Goal: Task Accomplishment & Management: Use online tool/utility

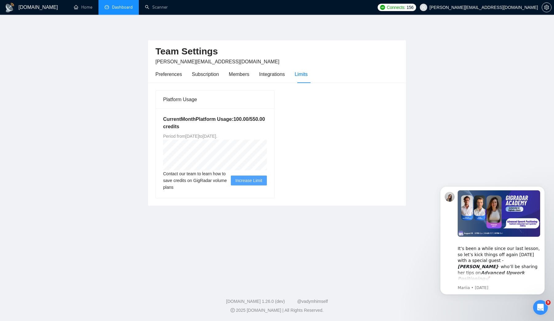
click at [118, 10] on link "Dashboard" at bounding box center [119, 7] width 28 height 5
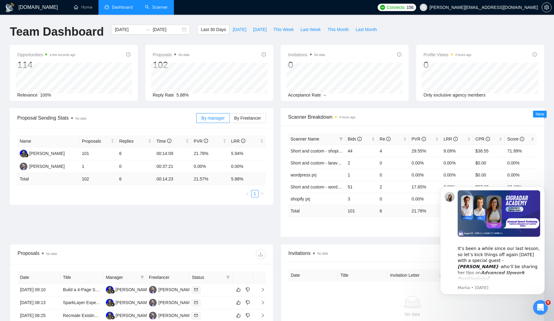
click at [154, 10] on link "Scanner" at bounding box center [156, 7] width 23 height 5
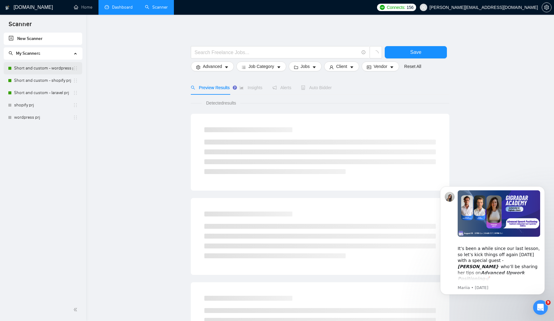
click at [29, 70] on link "Short and custom - wordpress prj" at bounding box center [43, 68] width 59 height 12
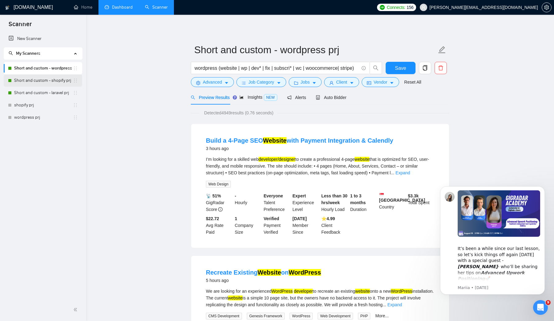
click at [49, 79] on link "Short and custom - shopify prj" at bounding box center [43, 80] width 59 height 12
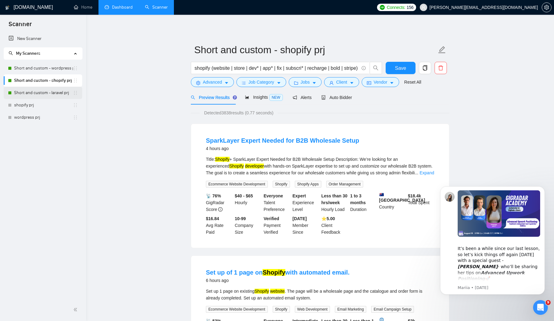
click at [49, 94] on link "Short and custom - laravel prj" at bounding box center [43, 93] width 59 height 12
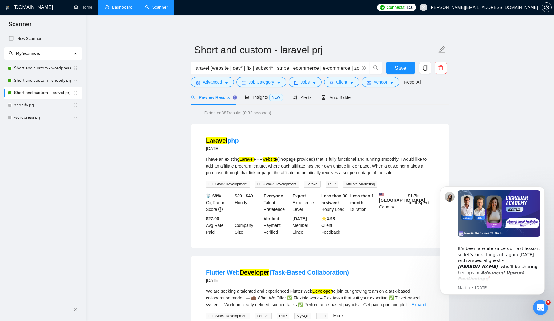
click at [111, 6] on link "Dashboard" at bounding box center [119, 7] width 28 height 5
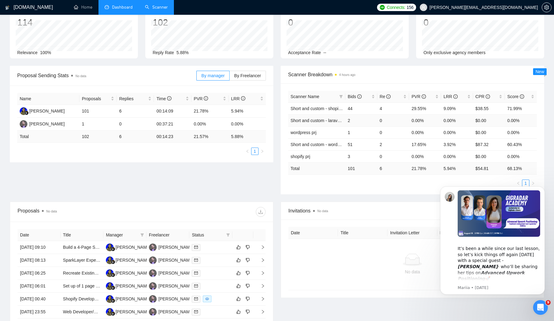
scroll to position [47, 0]
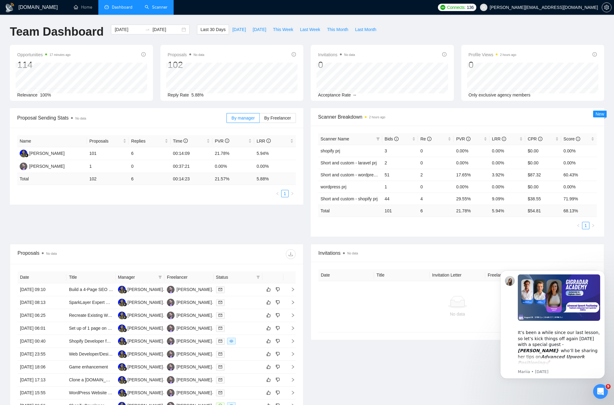
click at [155, 8] on link "Scanner" at bounding box center [156, 7] width 23 height 5
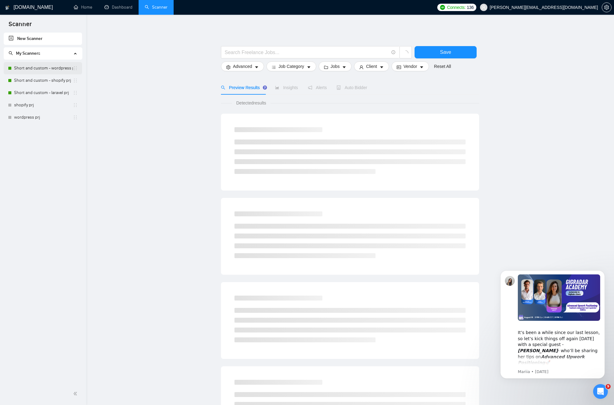
click at [39, 69] on link "Short and custom - wordpress prj" at bounding box center [43, 68] width 59 height 12
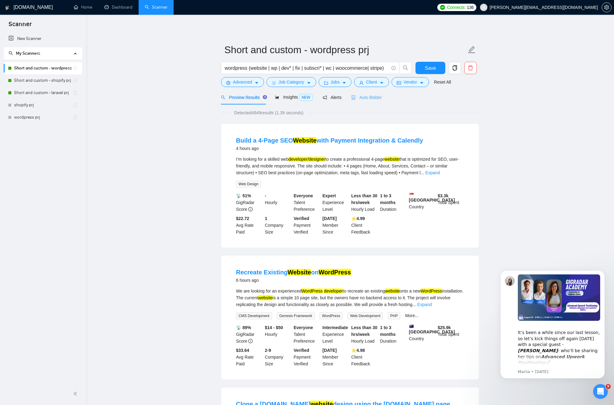
click at [369, 93] on div "Auto Bidder" at bounding box center [367, 97] width 30 height 14
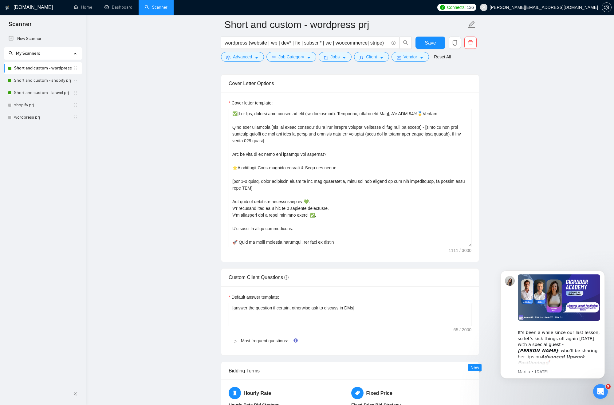
scroll to position [690, 0]
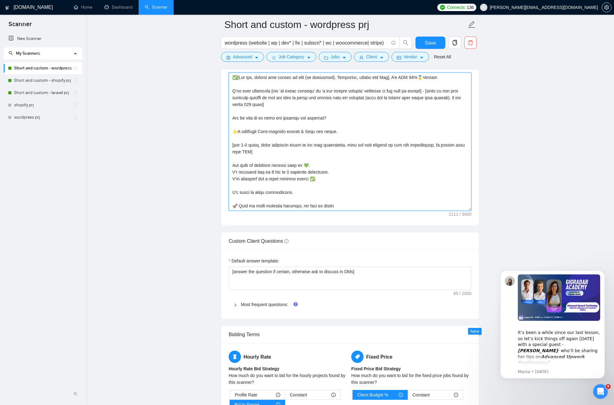
click at [258, 153] on textarea "Cover letter template:" at bounding box center [350, 142] width 243 height 138
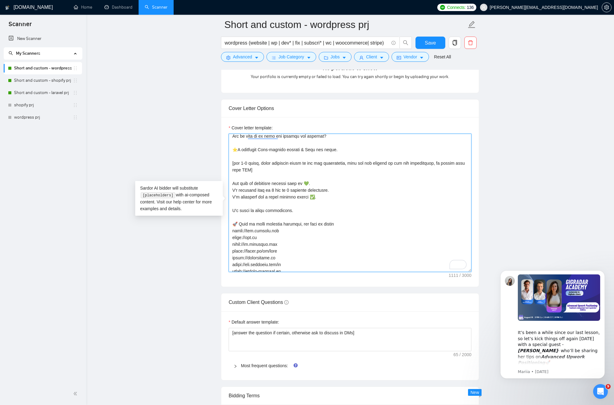
scroll to position [0, 0]
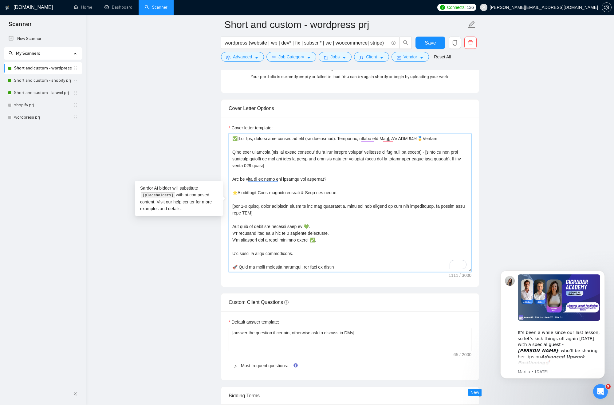
click at [245, 147] on textarea "Cover letter template:" at bounding box center [350, 203] width 243 height 138
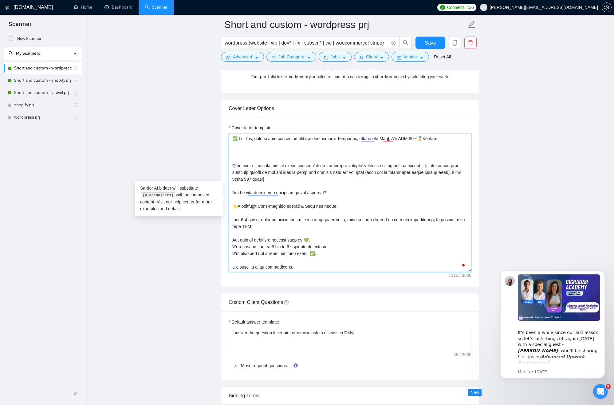
paste textarea "IFF job description contains "to apply"/similar section with specific questions…"
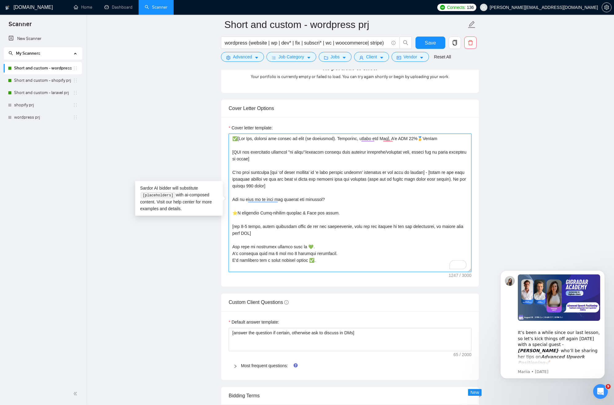
type textarea "✅[Lor Ips, dolorsi ame consec ad elit (se doeiusmod). Temporinc, utlabo etd Mag…"
click at [538, 153] on main "Short and custom - wordpress prj wordpress (website | wp | dev* | fix | subscri…" at bounding box center [350, 326] width 509 height 1862
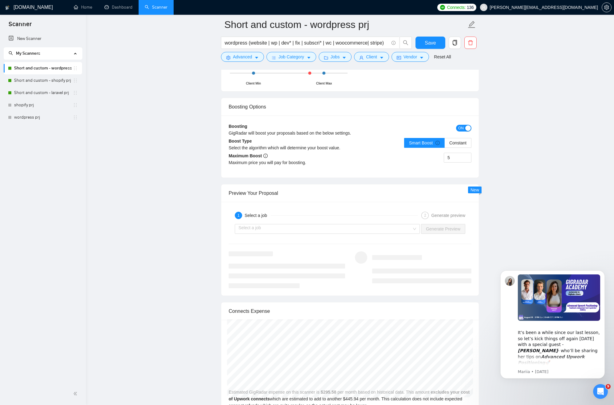
scroll to position [1092, 0]
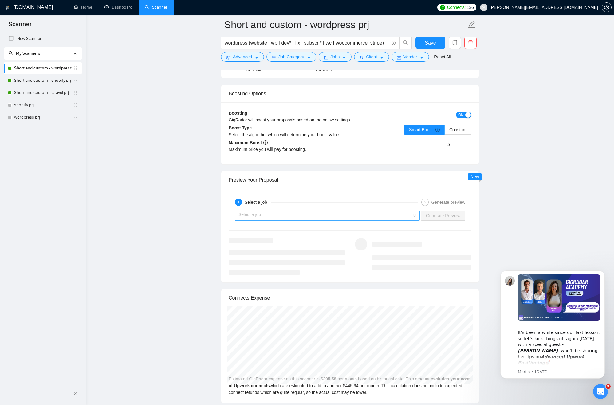
click at [331, 218] on input "search" at bounding box center [325, 215] width 173 height 9
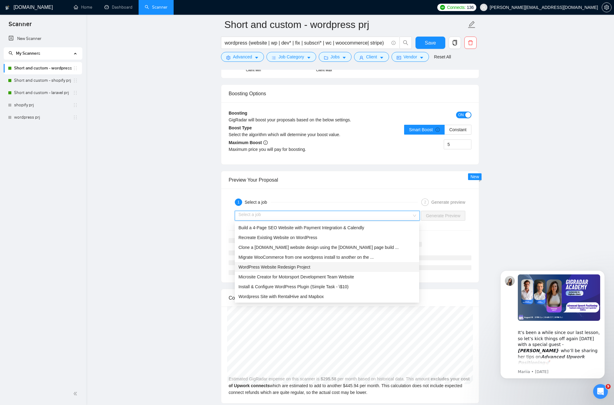
click at [290, 268] on span "WordPress Website Redesign Project" at bounding box center [275, 267] width 72 height 5
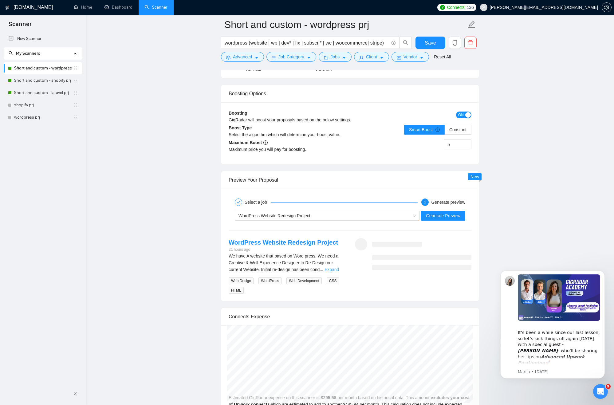
click at [339, 270] on link "Expand" at bounding box center [332, 269] width 14 height 5
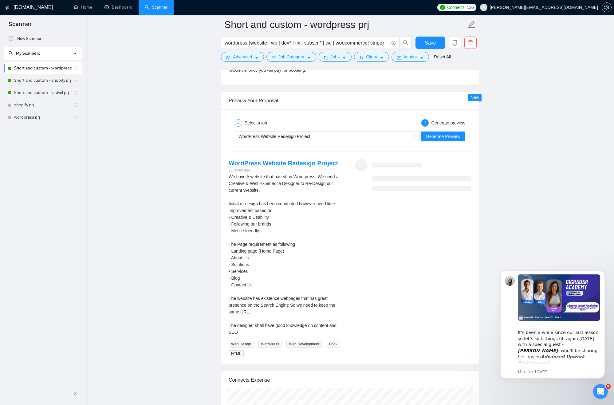
scroll to position [1138, 0]
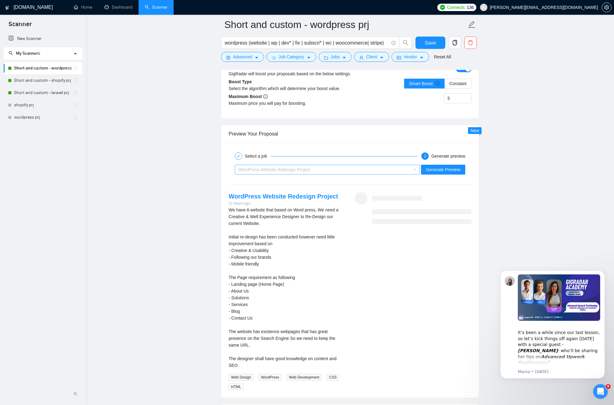
click at [289, 170] on span "WordPress Website Redesign Project" at bounding box center [275, 169] width 72 height 5
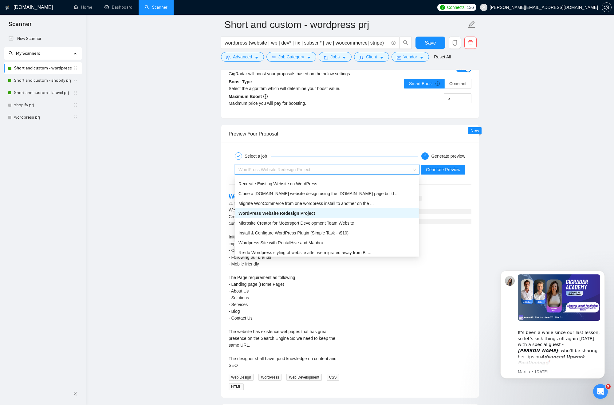
scroll to position [20, 0]
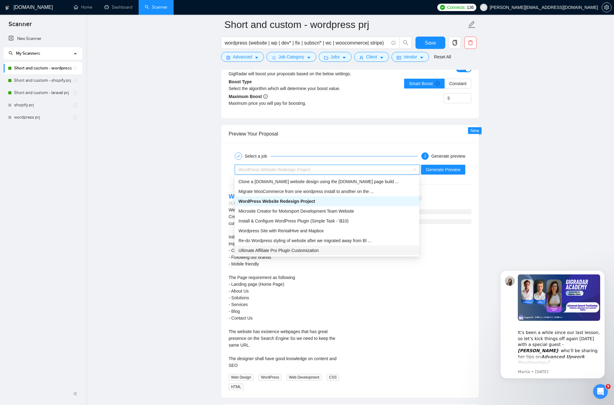
click at [294, 250] on span "Ultimate Affiliate Pro Plugin Customization" at bounding box center [279, 250] width 80 height 5
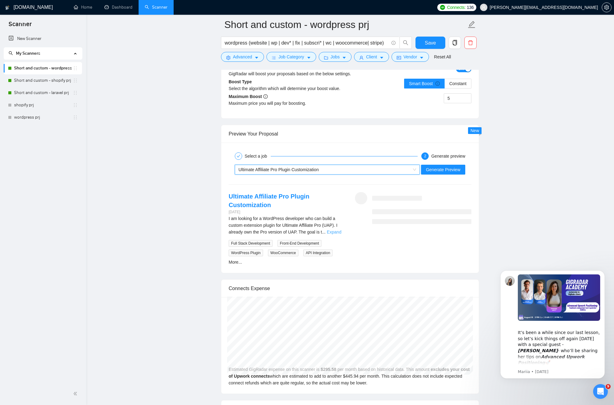
click at [335, 232] on link "Expand" at bounding box center [334, 232] width 14 height 5
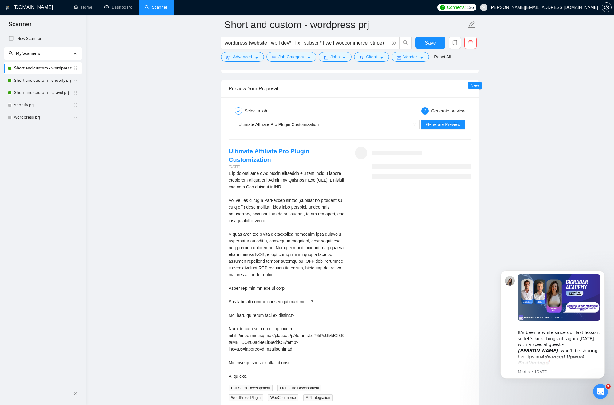
scroll to position [1175, 0]
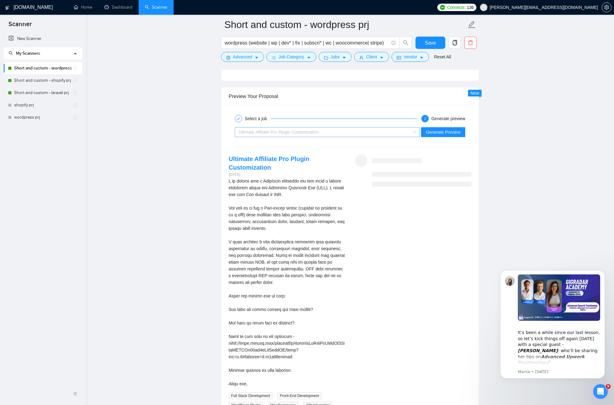
click at [304, 136] on div "Ultimate Affiliate Pro Plugin Customization" at bounding box center [325, 132] width 172 height 9
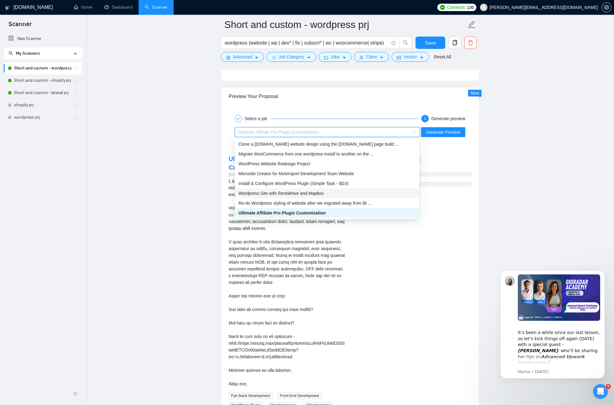
click at [315, 192] on span "Wordpress Site with RentalHive and Mapbox" at bounding box center [281, 193] width 85 height 5
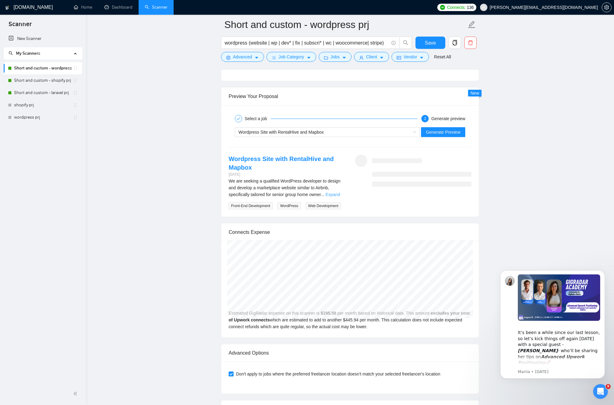
click at [337, 195] on link "Expand" at bounding box center [333, 194] width 14 height 5
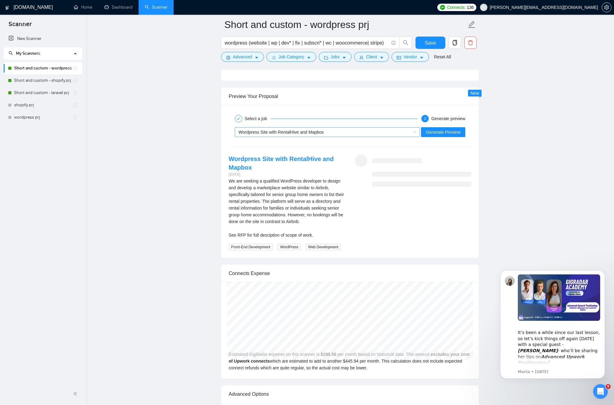
click at [320, 133] on span "Wordpress Site with RentalHive and Mapbox" at bounding box center [281, 132] width 85 height 5
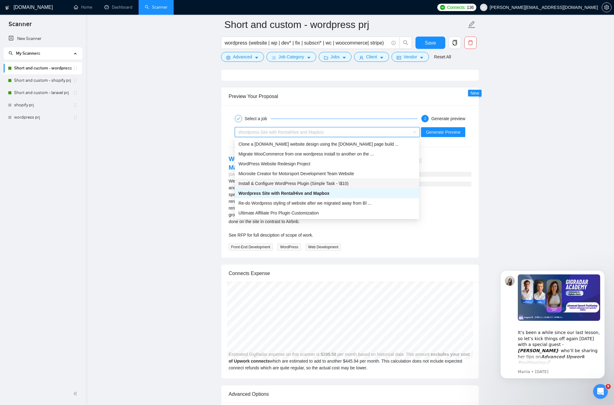
click at [293, 182] on span "Install & Configure WordPress Plugin (Simple Task - \$10)" at bounding box center [294, 183] width 110 height 5
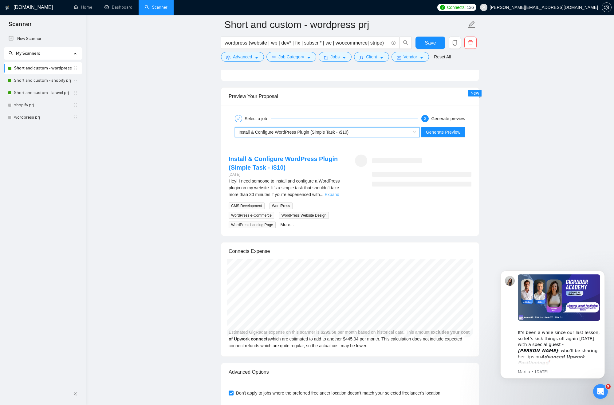
click at [336, 194] on link "Expand" at bounding box center [332, 194] width 14 height 5
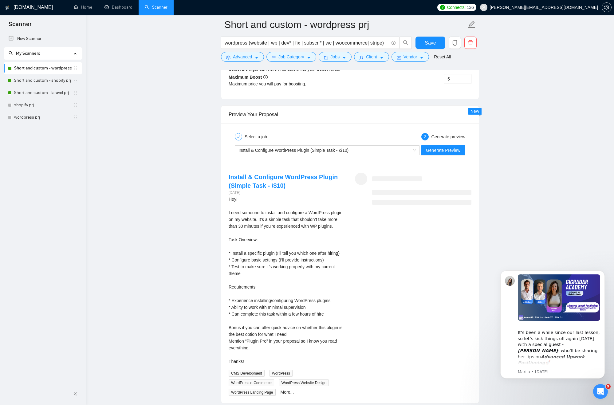
scroll to position [1156, 0]
click at [316, 155] on div "Install & Configure WordPress Plugin (Simple Task - \$10)" at bounding box center [325, 151] width 172 height 9
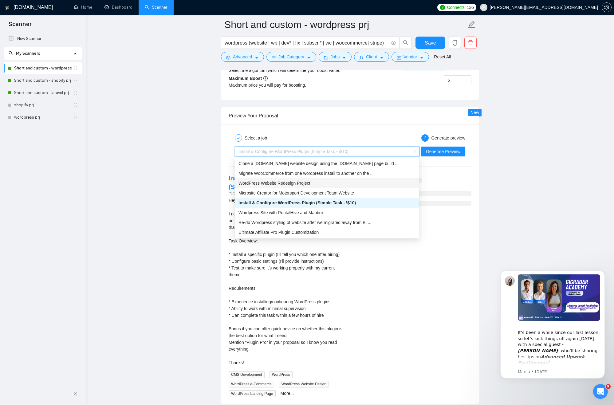
click at [305, 185] on span "WordPress Website Redesign Project" at bounding box center [275, 183] width 72 height 5
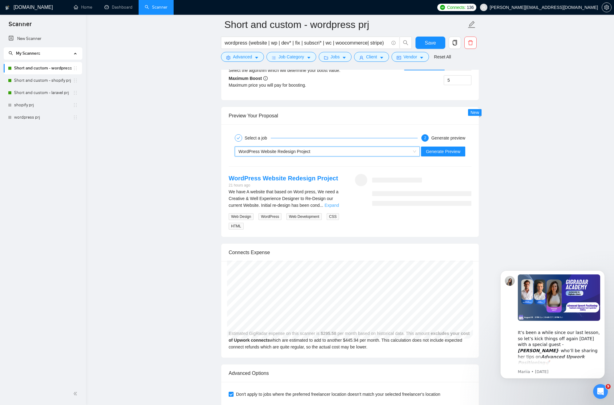
click at [336, 204] on link "Expand" at bounding box center [332, 205] width 14 height 5
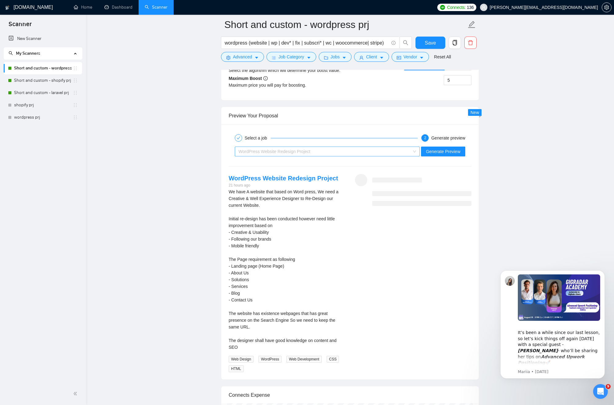
click at [355, 155] on div "WordPress Website Redesign Project" at bounding box center [325, 151] width 172 height 9
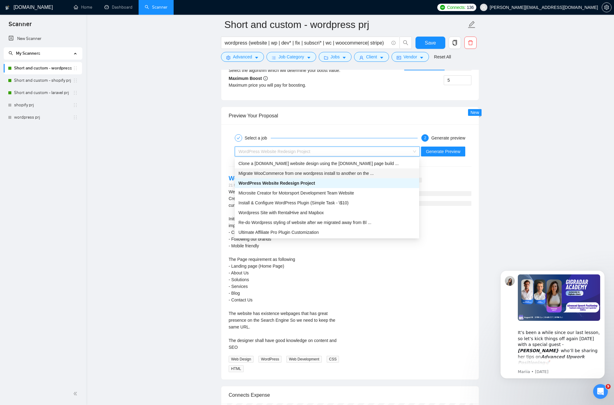
click at [312, 172] on span "Migrate WooCommerce from one wordpress install to another on the ..." at bounding box center [306, 173] width 135 height 5
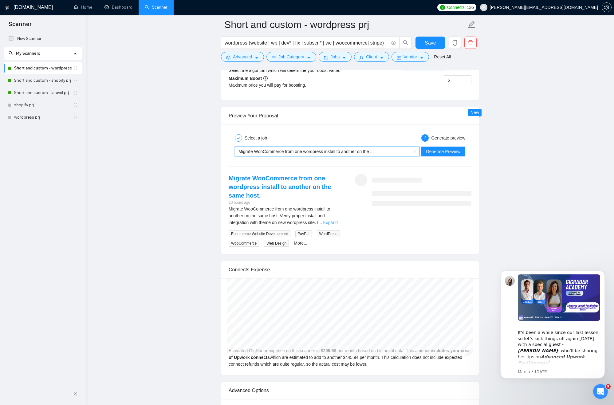
click at [336, 222] on link "Expand" at bounding box center [330, 222] width 14 height 5
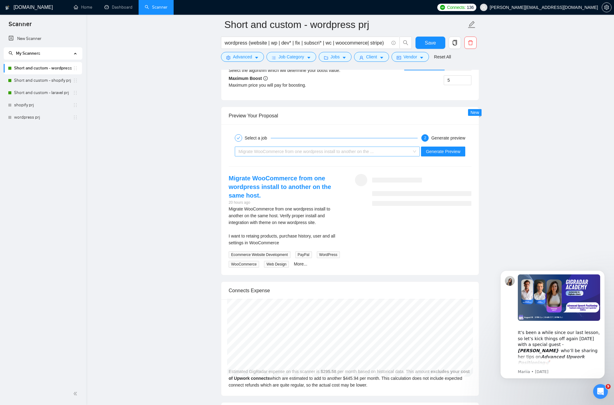
click at [332, 151] on span "Migrate WooCommerce from one wordpress install to another on the ..." at bounding box center [306, 151] width 135 height 5
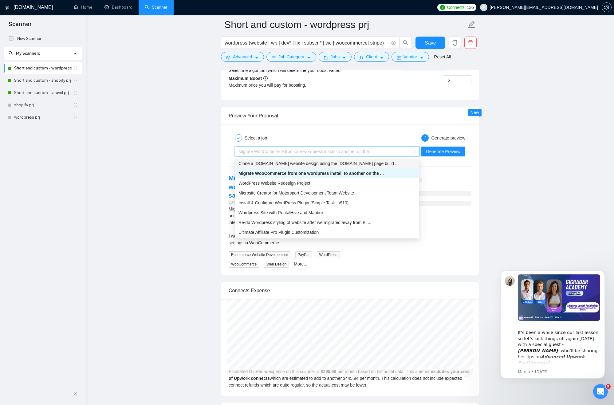
click at [321, 161] on span "Clone a [DOMAIN_NAME] website design using the [DOMAIN_NAME] page build ..." at bounding box center [319, 163] width 160 height 5
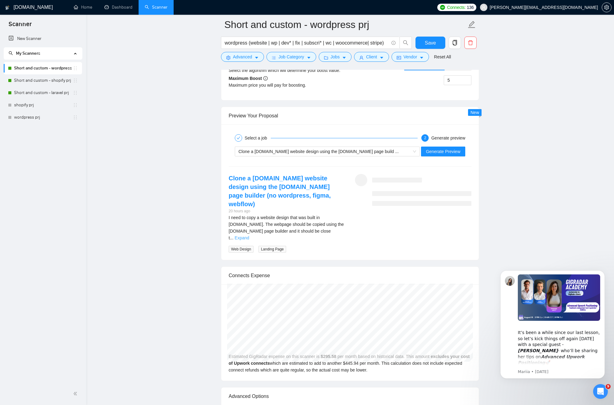
click at [249, 236] on link "Expand" at bounding box center [242, 238] width 14 height 5
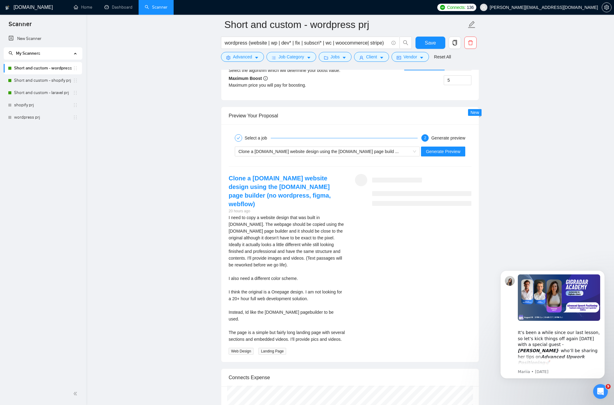
click at [336, 144] on div "Clone a [DOMAIN_NAME] website design using the [DOMAIN_NAME] page build ... Gen…" at bounding box center [350, 151] width 244 height 15
click at [336, 148] on div "Clone a [DOMAIN_NAME] website design using the [DOMAIN_NAME] page build ..." at bounding box center [325, 151] width 172 height 9
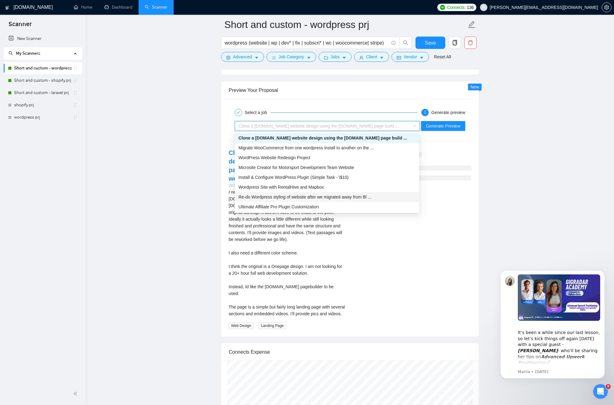
scroll to position [1189, 0]
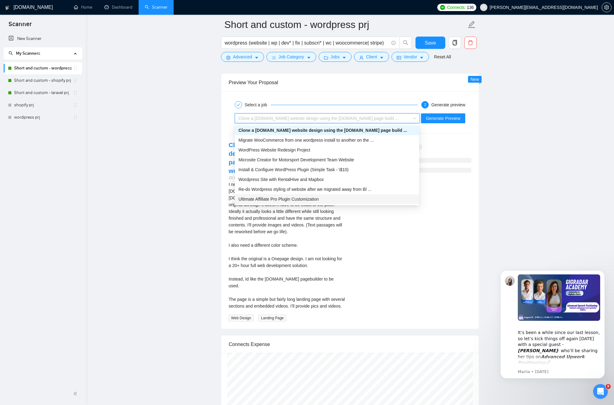
click at [306, 198] on span "Ultimate Affiliate Pro Plugin Customization" at bounding box center [279, 199] width 80 height 5
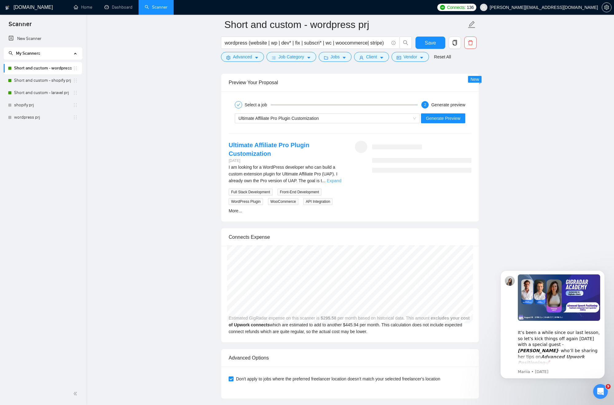
click at [335, 181] on link "Expand" at bounding box center [334, 180] width 14 height 5
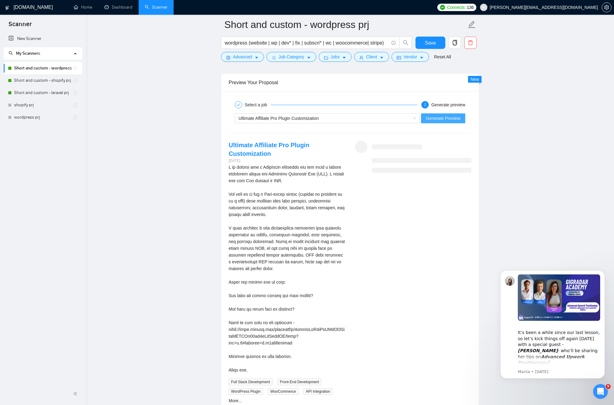
click at [453, 117] on span "Generate Preview" at bounding box center [443, 118] width 34 height 7
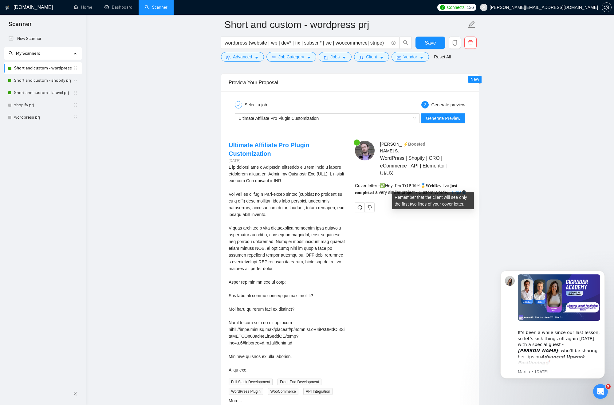
click at [461, 190] on link "Expand" at bounding box center [459, 192] width 14 height 5
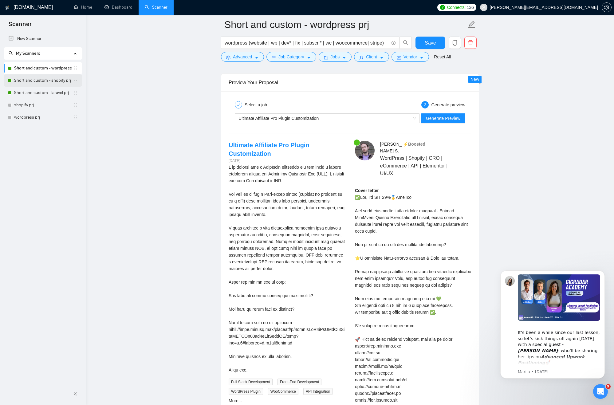
click at [49, 81] on link "Short and custom - shopify prj" at bounding box center [43, 80] width 59 height 12
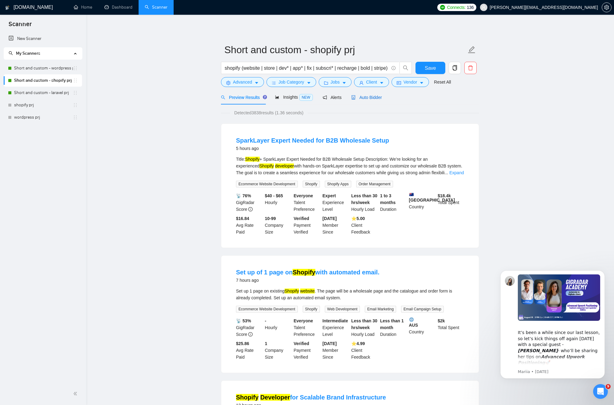
click at [368, 95] on span "Auto Bidder" at bounding box center [367, 97] width 30 height 5
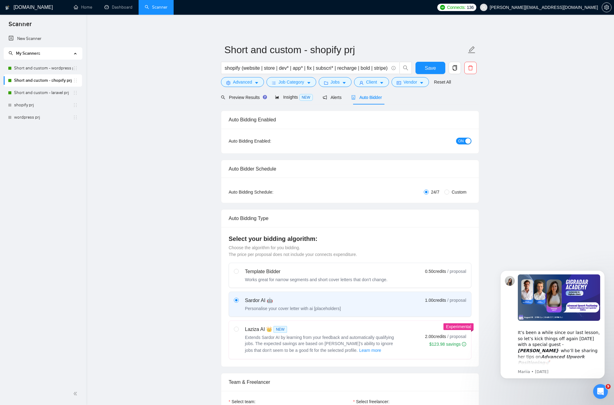
checkbox input "true"
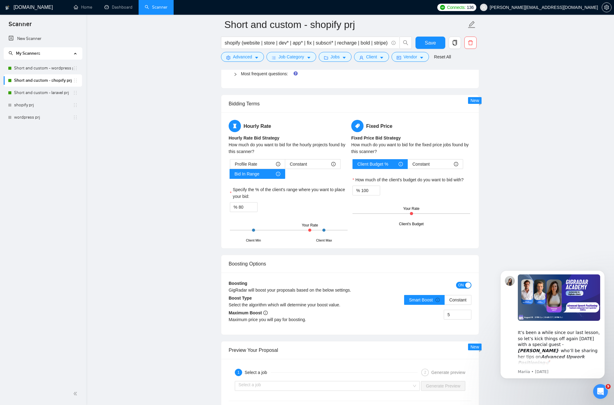
scroll to position [1047, 0]
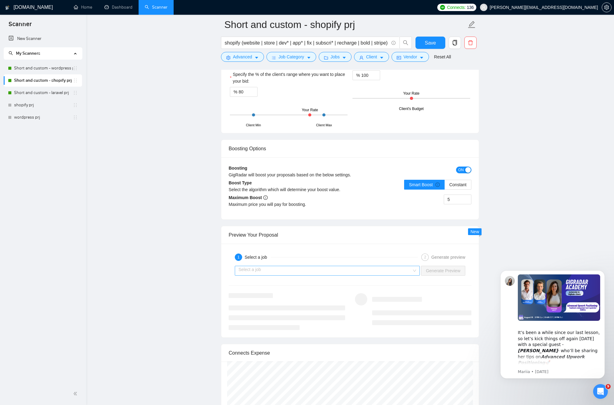
click at [269, 266] on div "Select a job" at bounding box center [327, 271] width 185 height 10
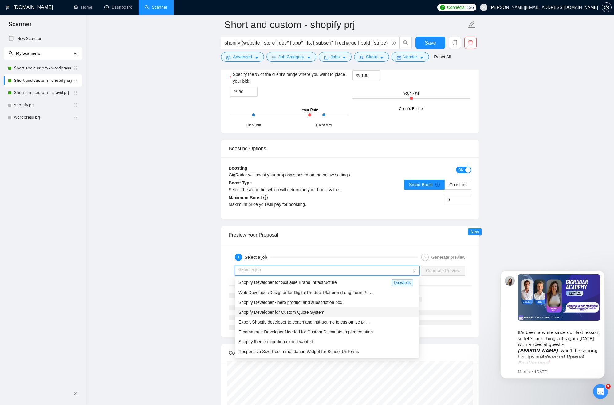
scroll to position [0, 0]
click at [360, 303] on div "Shopify Developer for Scalable Brand Infrastructure" at bounding box center [315, 303] width 153 height 7
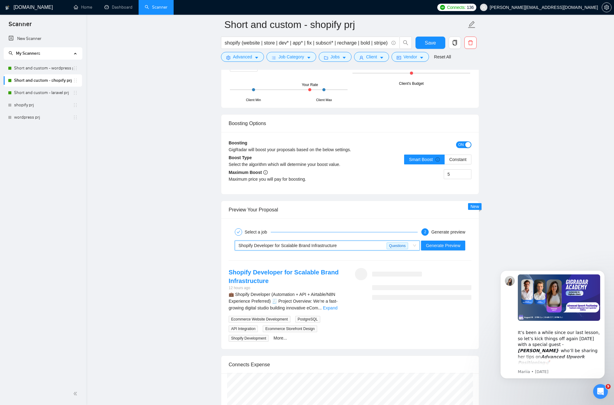
scroll to position [1074, 0]
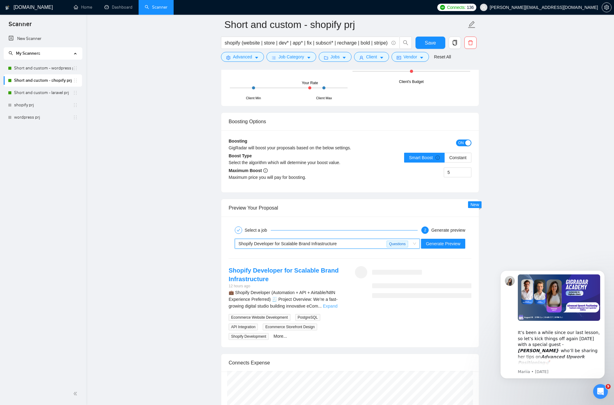
click at [333, 307] on link "Expand" at bounding box center [330, 306] width 14 height 5
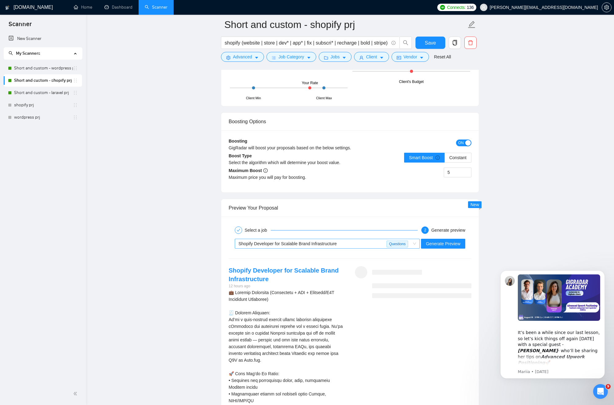
click at [319, 242] on span "Shopify Developer for Scalable Brand Infrastructure" at bounding box center [288, 243] width 98 height 5
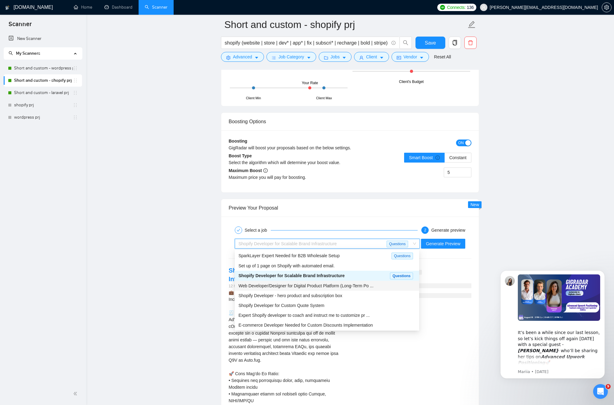
click at [308, 284] on span "Web Developer/Designer for Digital Product Platform (Long-Term Po ..." at bounding box center [306, 286] width 135 height 5
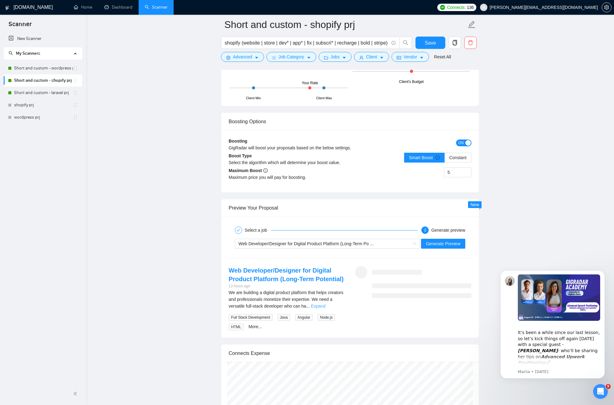
click at [326, 306] on link "Expand" at bounding box center [318, 306] width 14 height 5
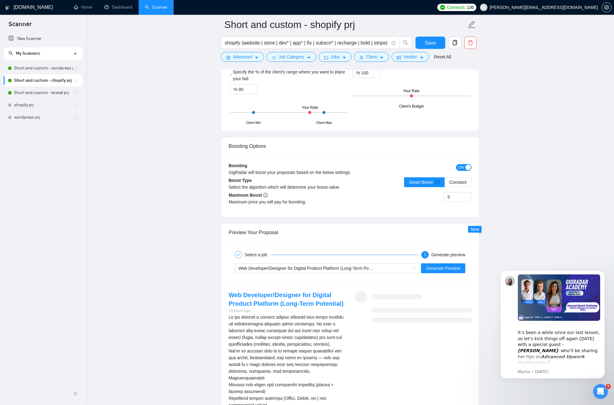
scroll to position [1071, 0]
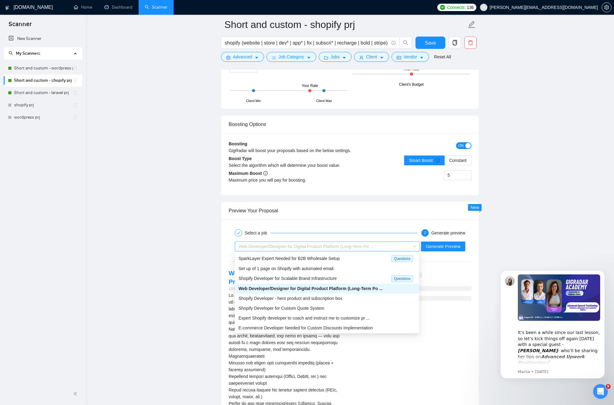
click at [296, 245] on span "Web Developer/Designer for Digital Product Platform (Long-Term Po ..." at bounding box center [306, 246] width 135 height 5
click at [336, 301] on span "Shopify Developer - hero product and subscription box" at bounding box center [291, 298] width 104 height 5
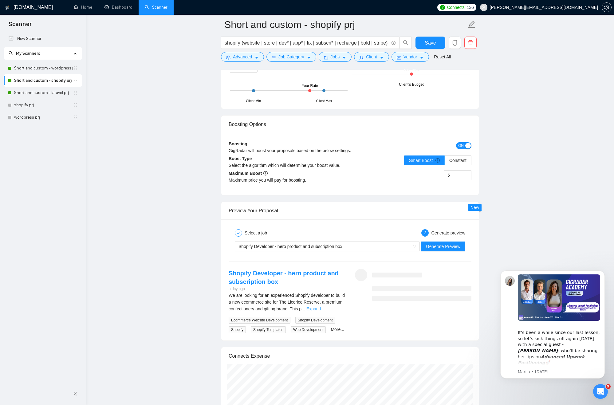
click at [321, 308] on link "Expand" at bounding box center [314, 309] width 14 height 5
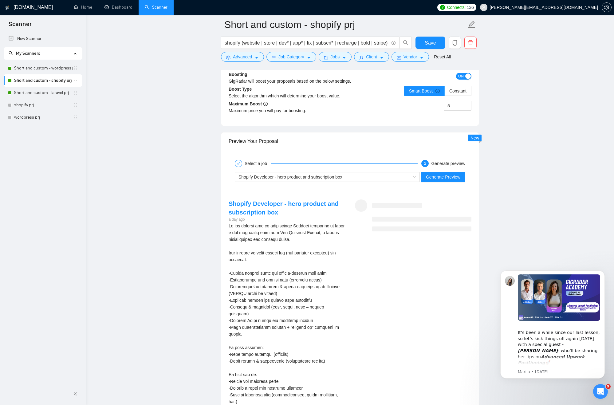
scroll to position [1121, 0]
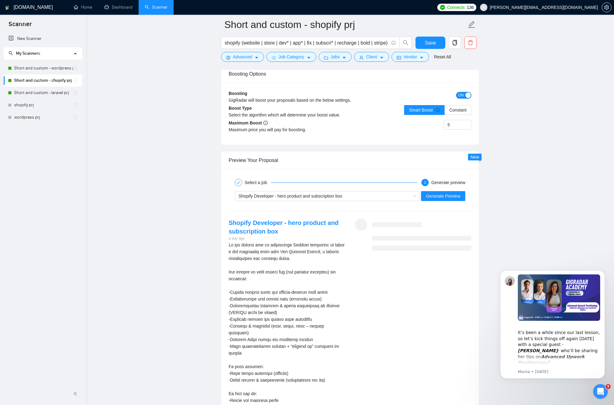
click at [309, 191] on div "Shopify Developer - hero product and subscription box Generate Preview" at bounding box center [350, 196] width 244 height 15
click at [308, 194] on span "Shopify Developer - hero product and subscription box" at bounding box center [291, 196] width 104 height 5
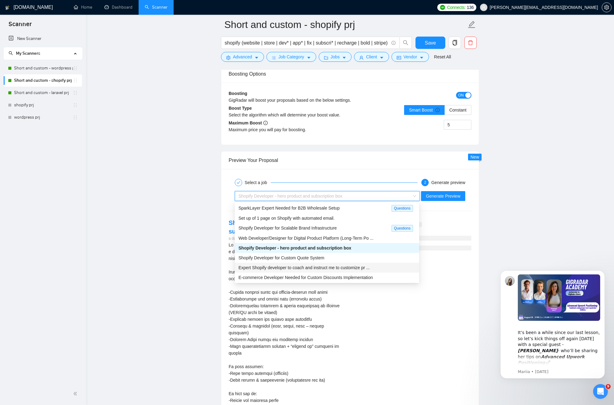
click at [304, 267] on span "Expert Shopify developer to coach and instruct me to customize pr ..." at bounding box center [304, 267] width 131 height 5
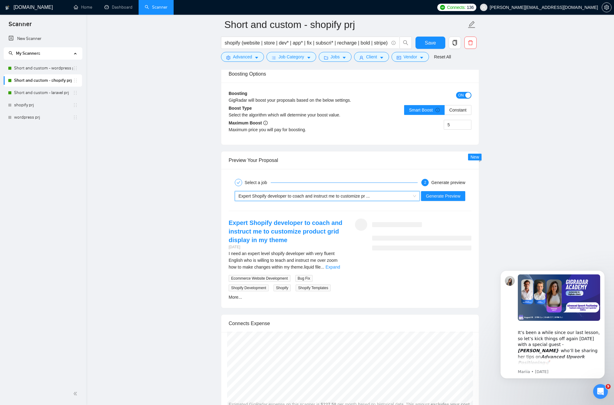
click at [337, 262] on span "I need an expert level shopify developer with very fluent English who is willin…" at bounding box center [283, 260] width 109 height 18
click at [336, 265] on link "Expand" at bounding box center [333, 267] width 14 height 5
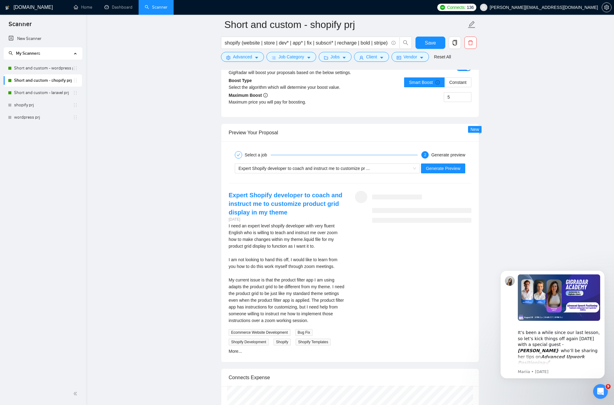
scroll to position [1139, 0]
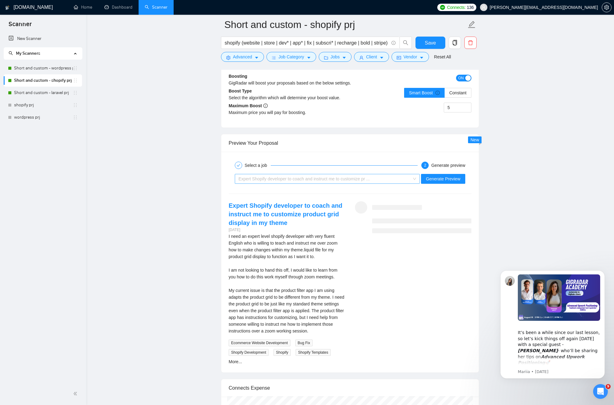
click at [316, 182] on div "Expert Shopify developer to coach and instruct me to customize pr ..." at bounding box center [325, 178] width 172 height 9
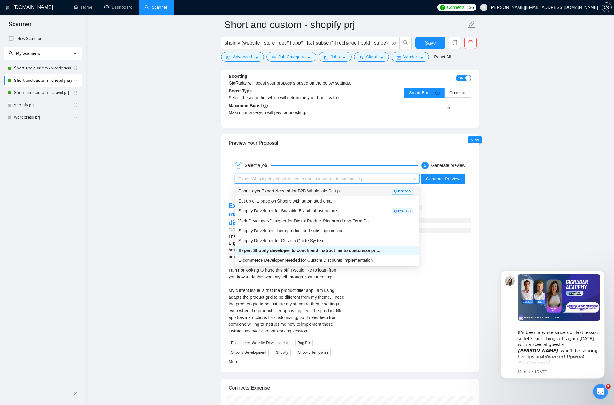
click at [312, 193] on span "SparkLayer Expert Needed for B2B Wholesale Setup" at bounding box center [289, 191] width 101 height 5
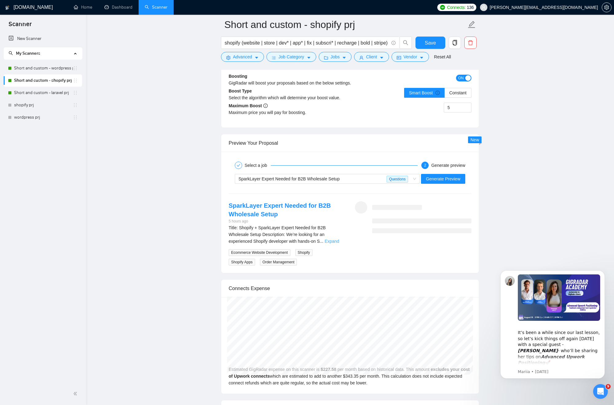
click at [335, 241] on link "Expand" at bounding box center [332, 241] width 14 height 5
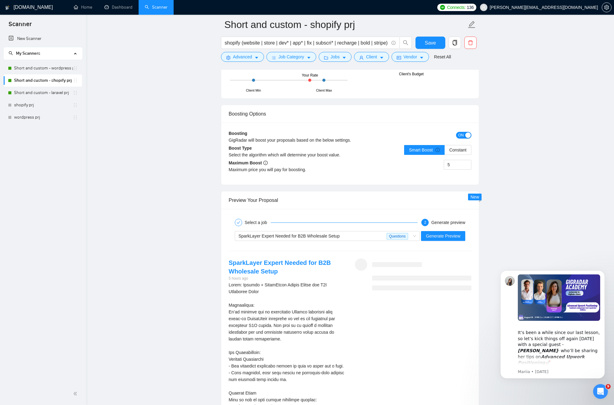
scroll to position [1093, 0]
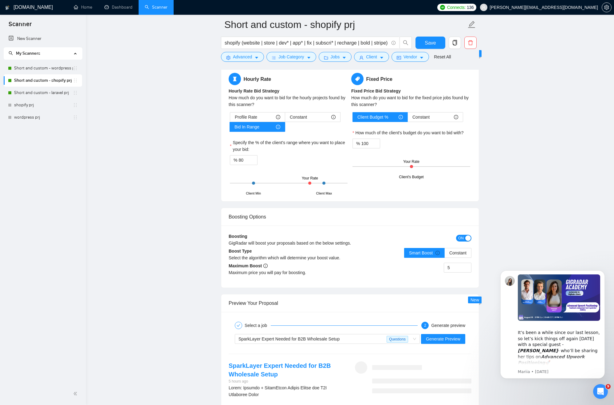
click at [514, 160] on main "Short and custom - shopify prj shopify (website | store | dev* | app* | fix | s…" at bounding box center [350, 218] width 509 height 2344
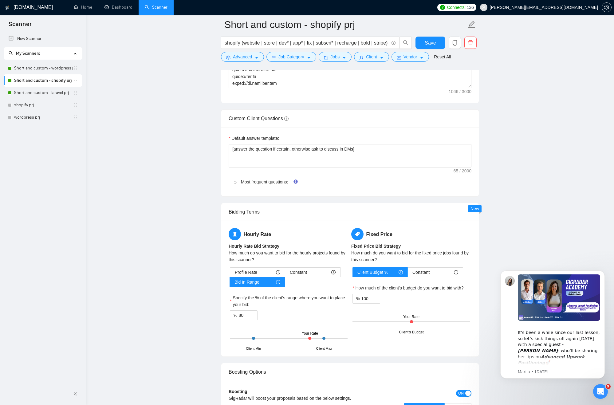
scroll to position [809, 0]
